Goal: Check status: Check status

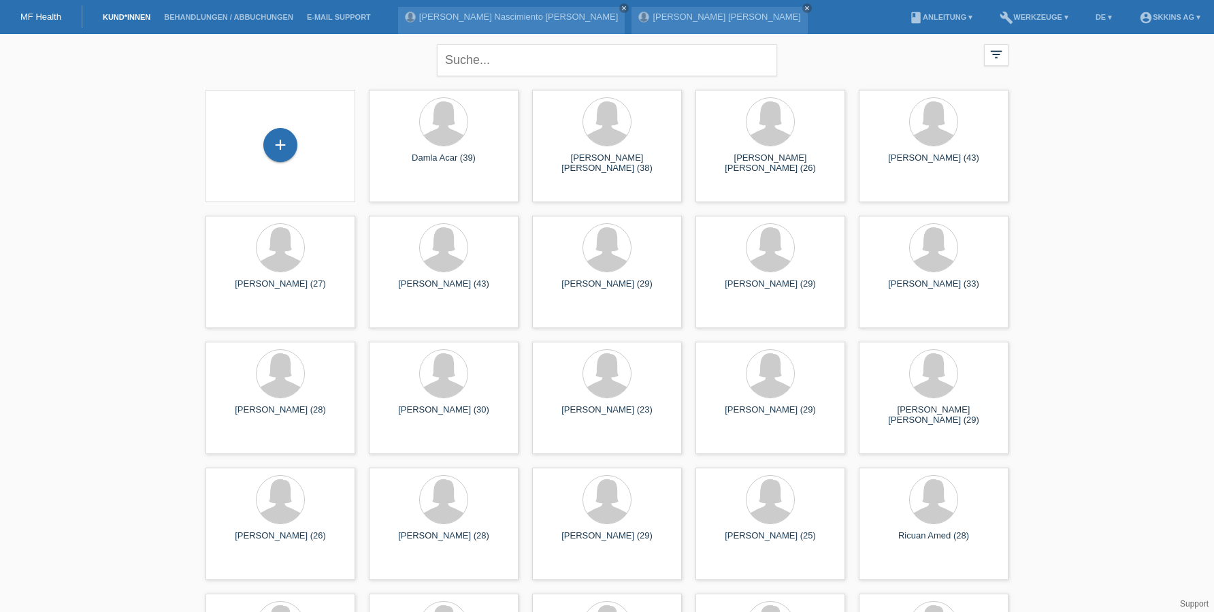
click at [225, 10] on li "Behandlungen / Abbuchungen" at bounding box center [228, 17] width 143 height 35
click at [220, 22] on li "Behandlungen / Abbuchungen" at bounding box center [228, 17] width 143 height 35
click at [216, 20] on link "Behandlungen / Abbuchungen" at bounding box center [228, 17] width 143 height 8
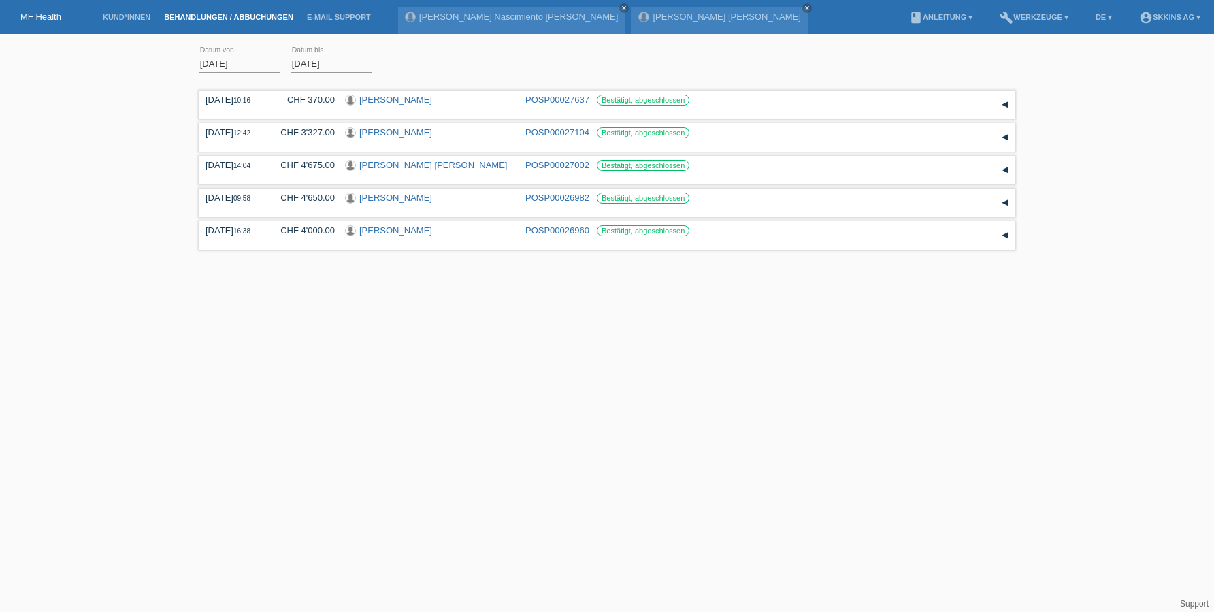
click at [229, 69] on input "01.09.2025" at bounding box center [240, 63] width 82 height 17
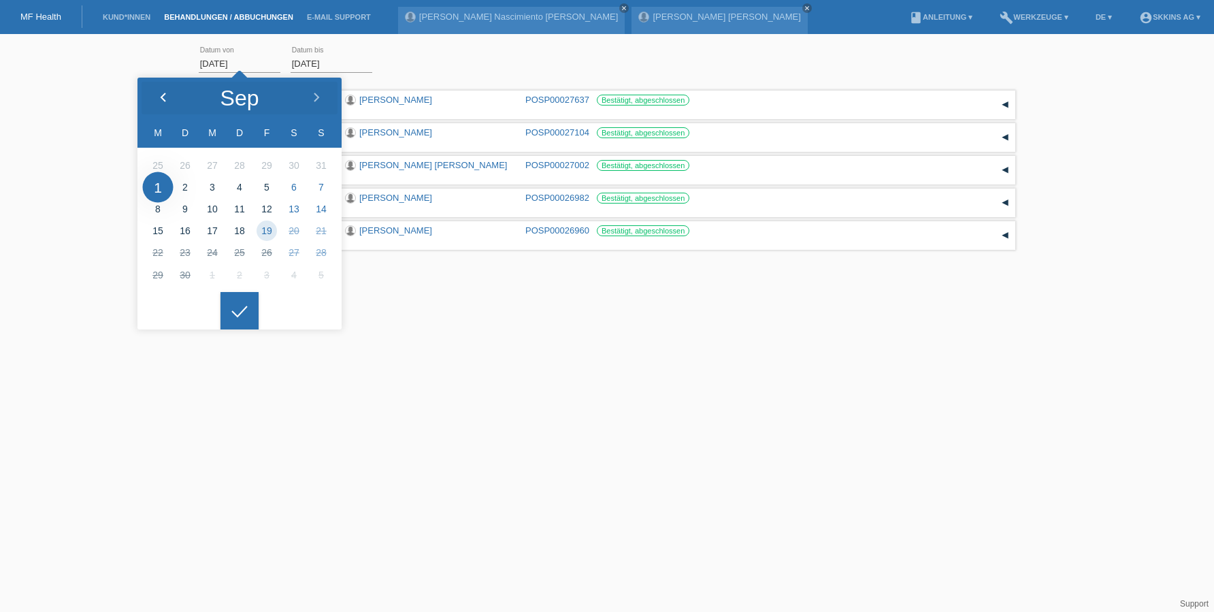
click at [157, 89] on div at bounding box center [162, 98] width 51 height 41
click at [161, 95] on icon at bounding box center [163, 98] width 11 height 11
type input "01.07.2025"
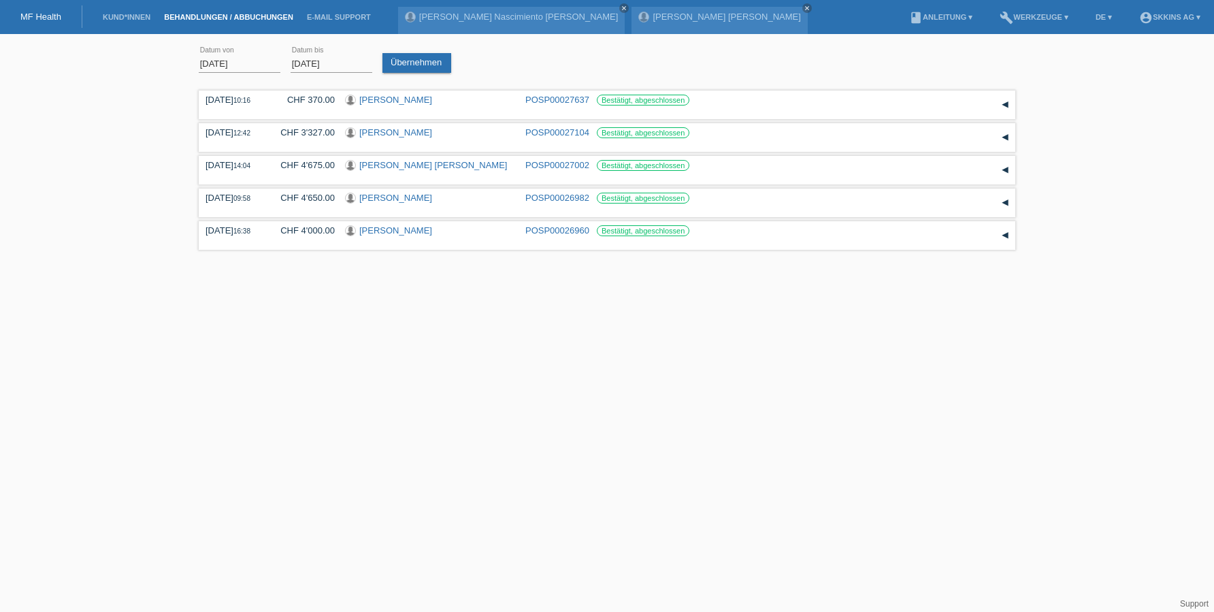
click at [236, 319] on div at bounding box center [240, 300] width 38 height 38
click at [327, 68] on input "19.09.2025" at bounding box center [332, 63] width 82 height 17
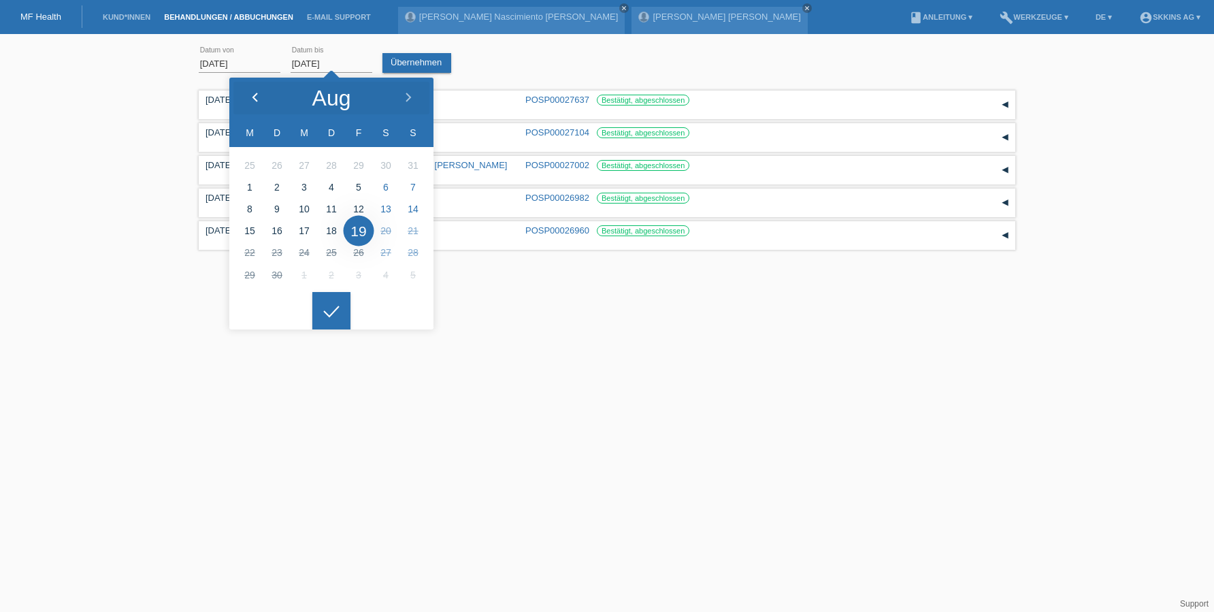
click at [255, 93] on icon at bounding box center [255, 98] width 11 height 11
click at [600, 254] on html "MF Health Kund*innen Behandlungen / Abbuchungen E-Mail Support Carla Nathiely N…" at bounding box center [607, 127] width 1214 height 254
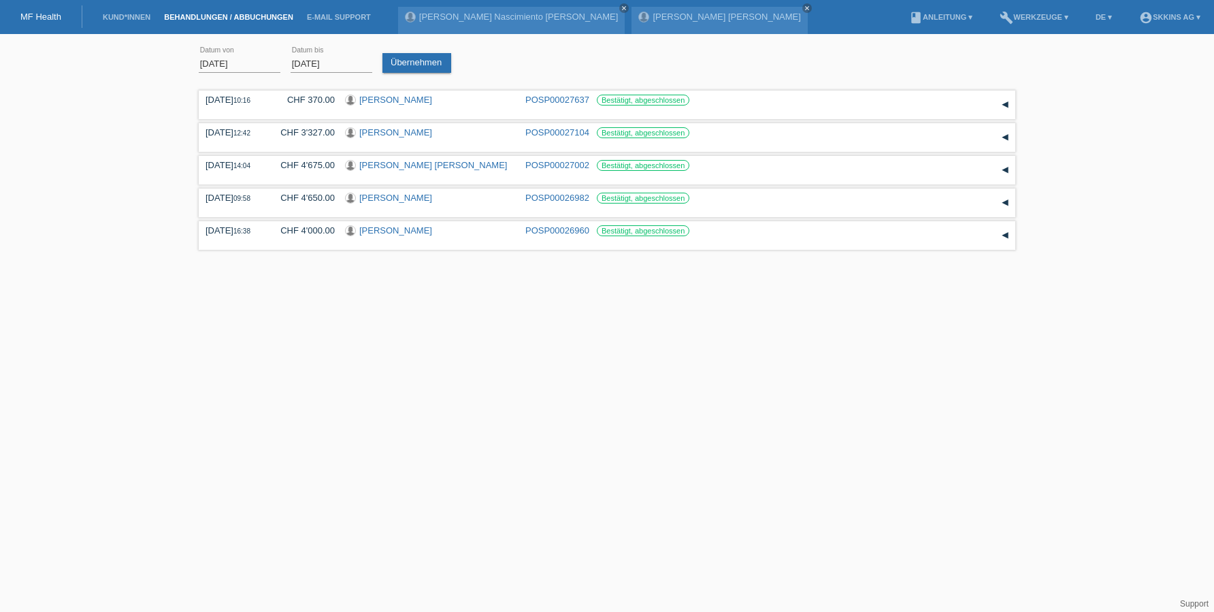
click at [296, 64] on input "31.07.2025" at bounding box center [332, 63] width 82 height 17
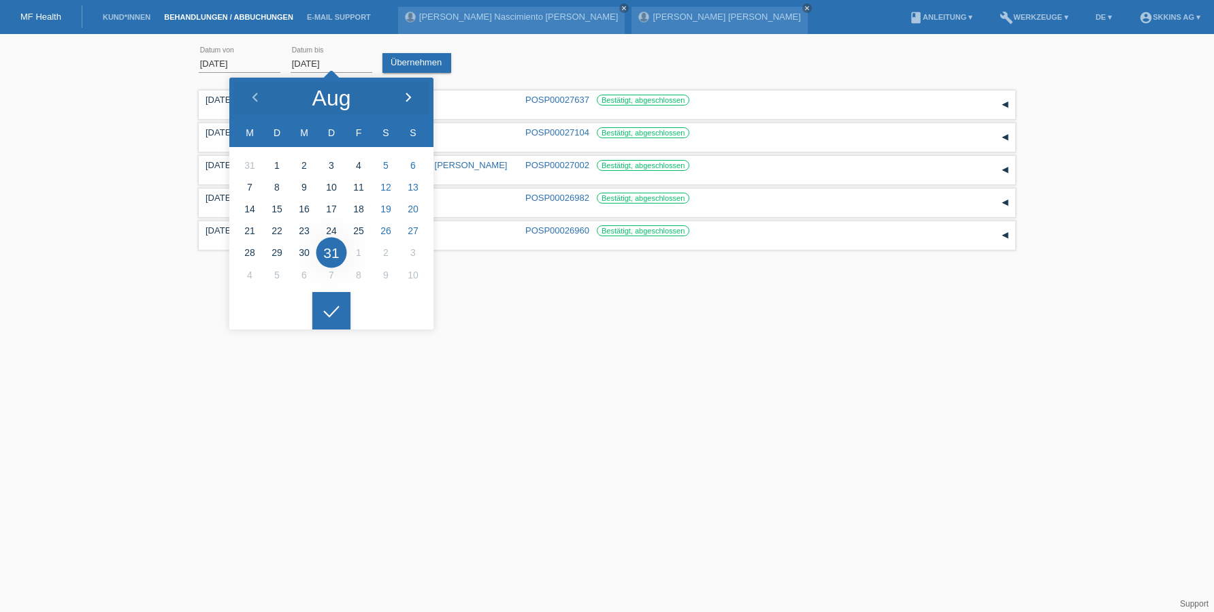
click at [400, 106] on div at bounding box center [408, 98] width 51 height 41
type input "31.08.2025"
click at [330, 313] on div at bounding box center [331, 311] width 38 height 38
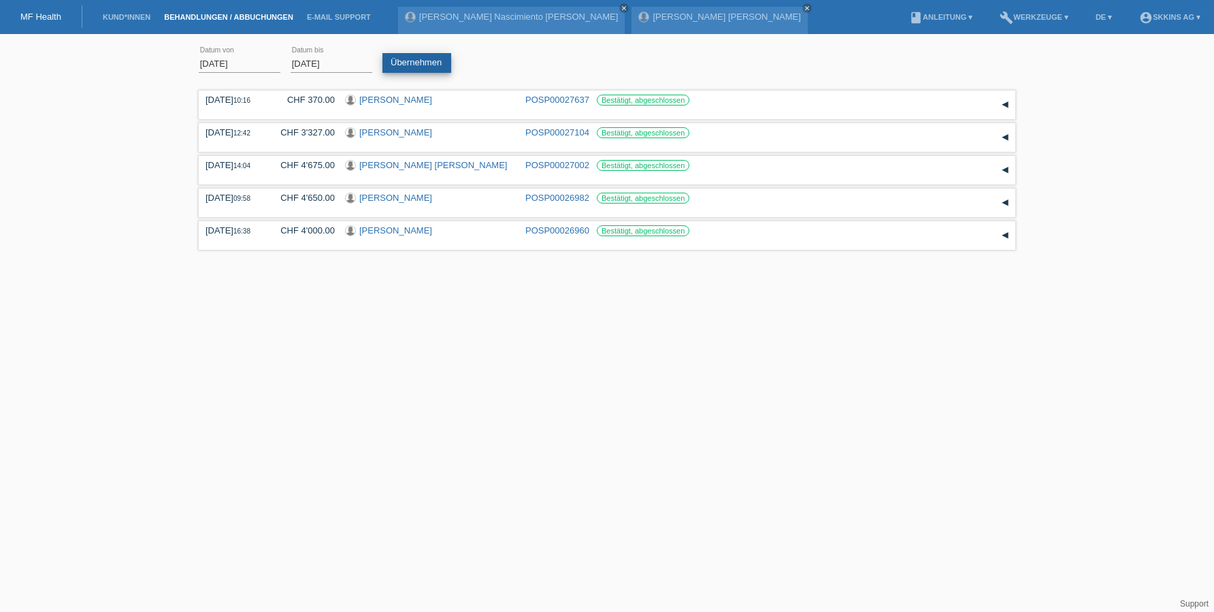
click at [419, 64] on link "Übernehmen" at bounding box center [417, 63] width 69 height 20
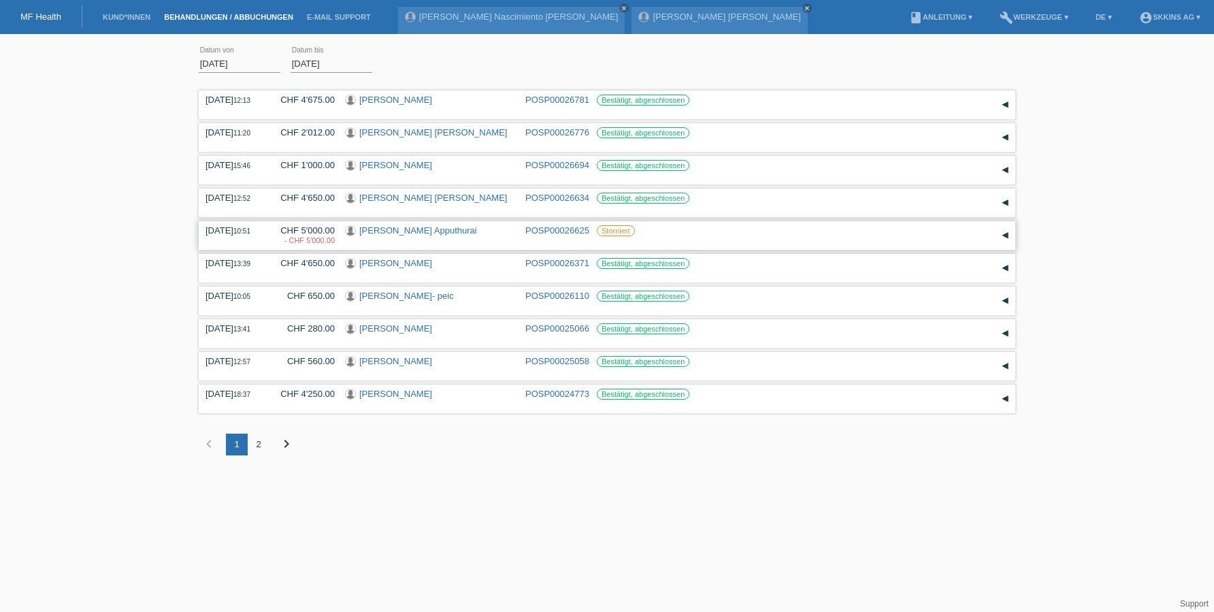
click at [314, 234] on div "CHF 5'000.00 - CHF 5'000.00" at bounding box center [302, 235] width 65 height 20
click at [986, 235] on div "26.08.2025 10:51 CHF 5'000.00 - CHF 5'000.00 Janitha Thangavel Apputhurai POSP0…" at bounding box center [607, 235] width 803 height 20
click at [398, 229] on link "[PERSON_NAME] Apputhurai" at bounding box center [418, 230] width 118 height 10
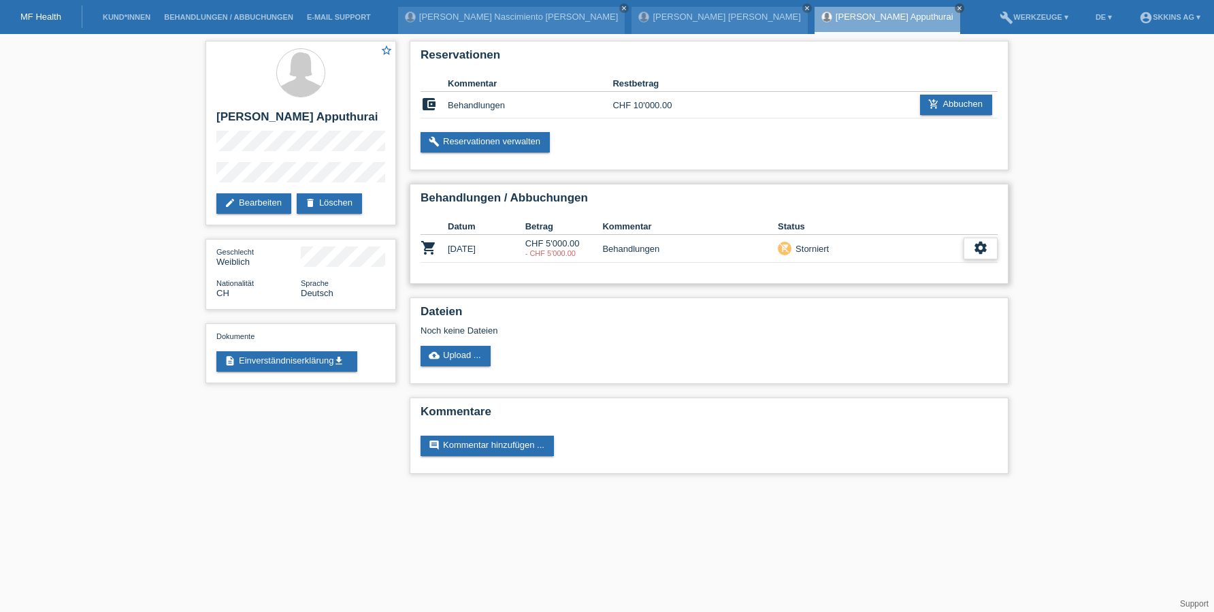
click at [973, 248] on div "settings" at bounding box center [981, 249] width 34 height 22
click at [958, 270] on span "Anzeigen" at bounding box center [969, 271] width 41 height 16
click at [495, 146] on link "build Reservationen verwalten" at bounding box center [485, 142] width 129 height 20
click at [561, 244] on td "CHF 5'000.00 - CHF 5'000.00" at bounding box center [564, 249] width 78 height 28
click at [638, 258] on td "Behandlungen" at bounding box center [690, 249] width 176 height 28
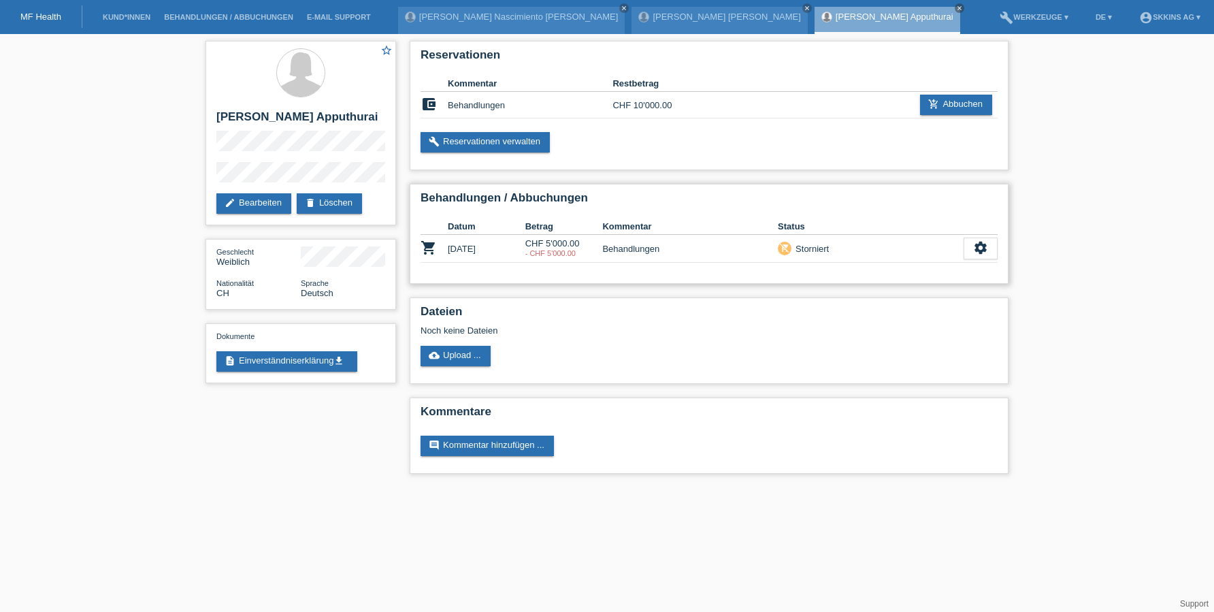
click at [444, 247] on td "shopping_cart" at bounding box center [434, 249] width 27 height 28
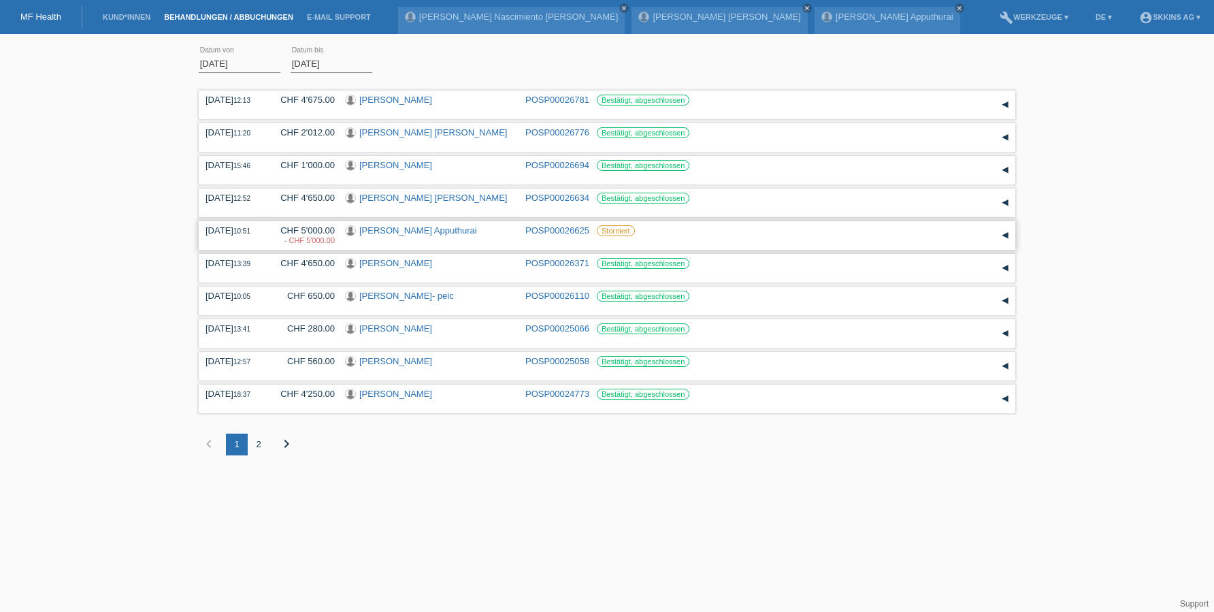
click at [1003, 238] on div "▾" at bounding box center [1005, 235] width 20 height 20
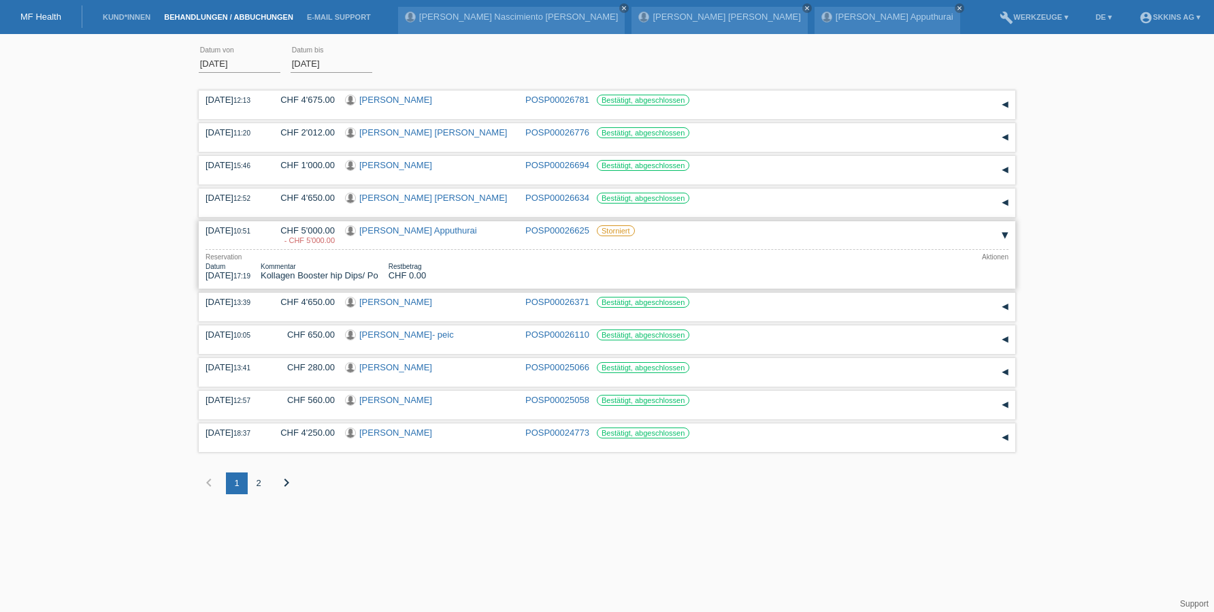
click at [546, 233] on link "POSP00026625" at bounding box center [557, 230] width 64 height 10
